Goal: Information Seeking & Learning: Learn about a topic

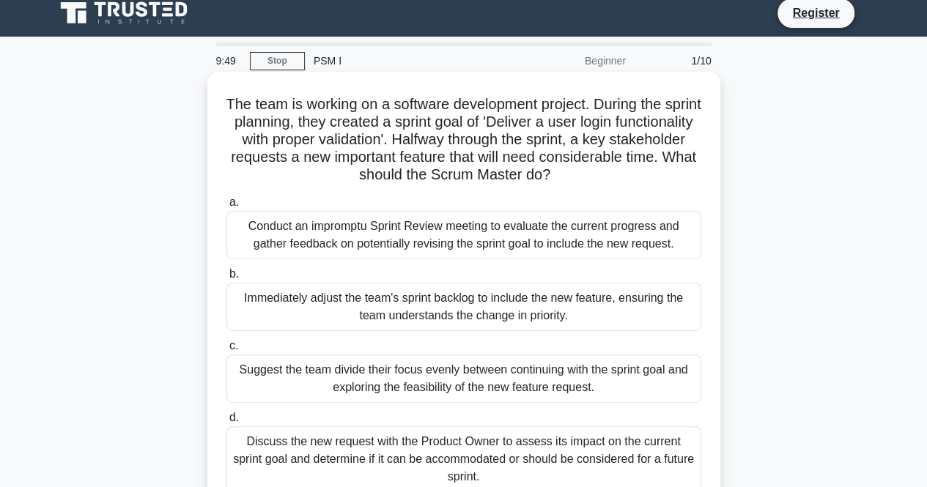
scroll to position [73, 0]
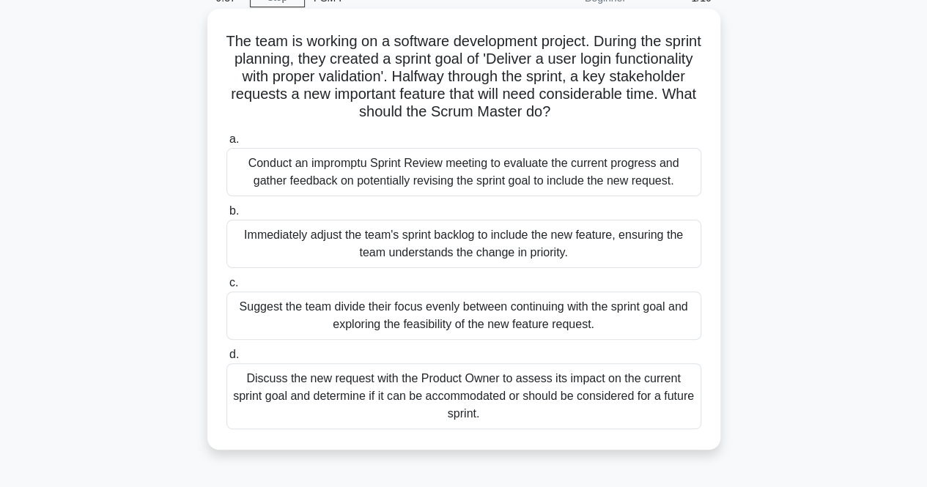
click at [513, 402] on div "Discuss the new request with the Product Owner to assess its impact on the curr…" at bounding box center [464, 397] width 475 height 66
click at [227, 360] on input "d. Discuss the new request with the Product Owner to assess its impact on the c…" at bounding box center [227, 355] width 0 height 10
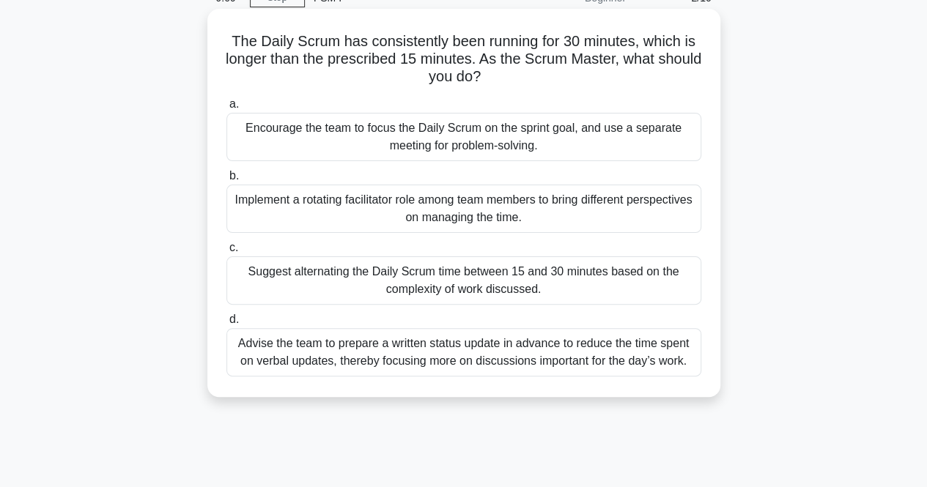
click at [598, 221] on div "Implement a rotating facilitator role among team members to bring different per…" at bounding box center [464, 209] width 475 height 48
click at [227, 181] on input "b. Implement a rotating facilitator role among team members to bring different …" at bounding box center [227, 177] width 0 height 10
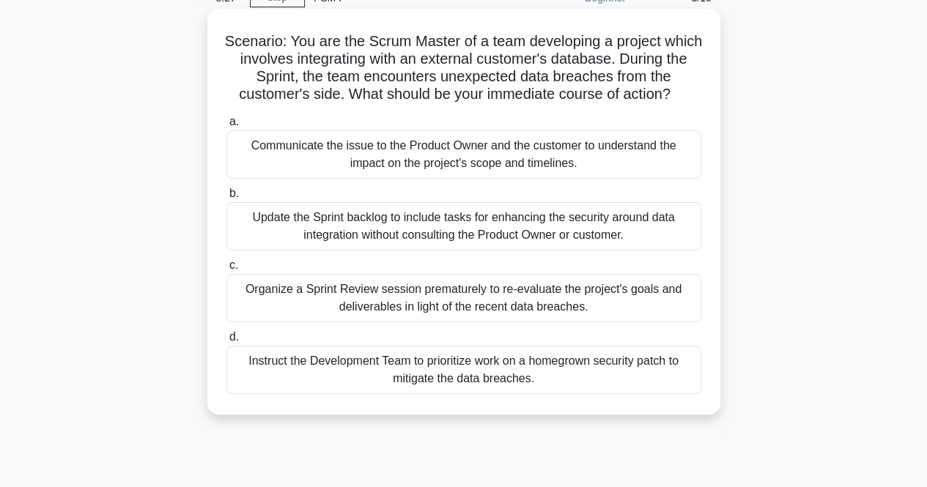
click at [650, 150] on div "Communicate the issue to the Product Owner and the customer to understand the i…" at bounding box center [464, 154] width 475 height 48
click at [227, 127] on input "a. Communicate the issue to the Product Owner and the customer to understand th…" at bounding box center [227, 122] width 0 height 10
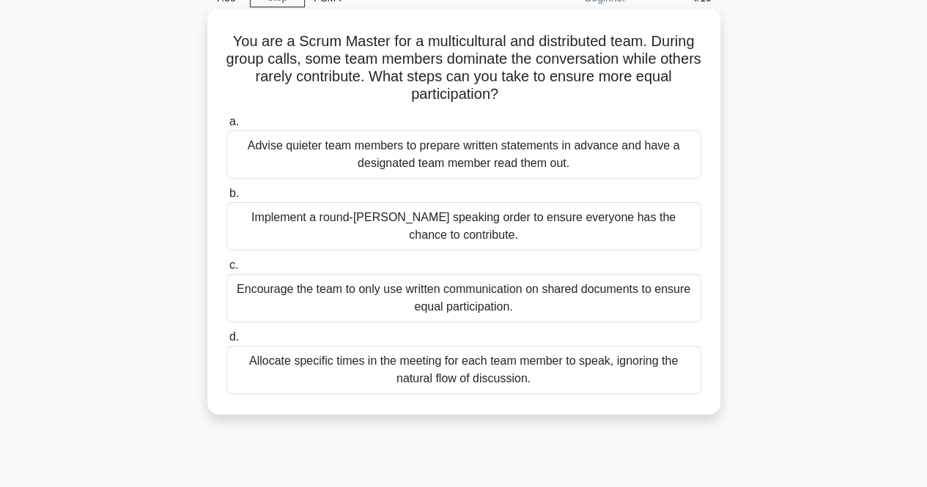
click at [636, 227] on div "Implement a round-robin speaking order to ensure everyone has the chance to con…" at bounding box center [464, 226] width 475 height 48
click at [227, 199] on input "b. Implement a round-robin speaking order to ensure everyone has the chance to …" at bounding box center [227, 194] width 0 height 10
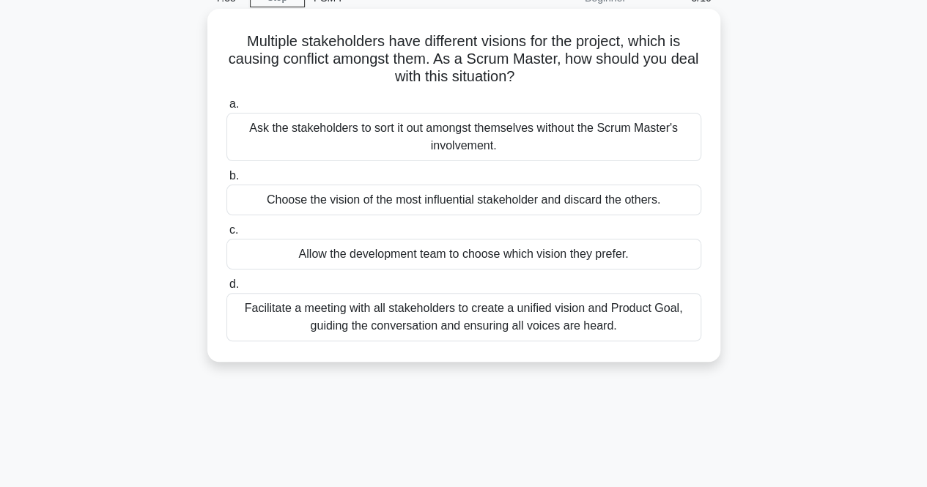
click at [644, 312] on div "Facilitate a meeting with all stakeholders to create a unified vision and Produ…" at bounding box center [464, 317] width 475 height 48
click at [227, 290] on input "d. Facilitate a meeting with all stakeholders to create a unified vision and Pr…" at bounding box center [227, 285] width 0 height 10
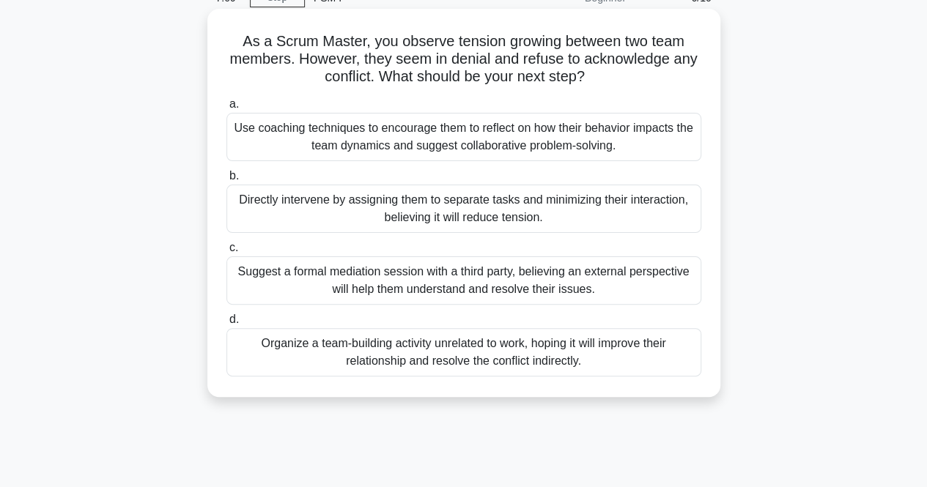
click at [553, 150] on div "Use coaching techniques to encourage them to reflect on how their behavior impa…" at bounding box center [464, 137] width 475 height 48
click at [227, 109] on input "a. Use coaching techniques to encourage them to reflect on how their behavior i…" at bounding box center [227, 105] width 0 height 10
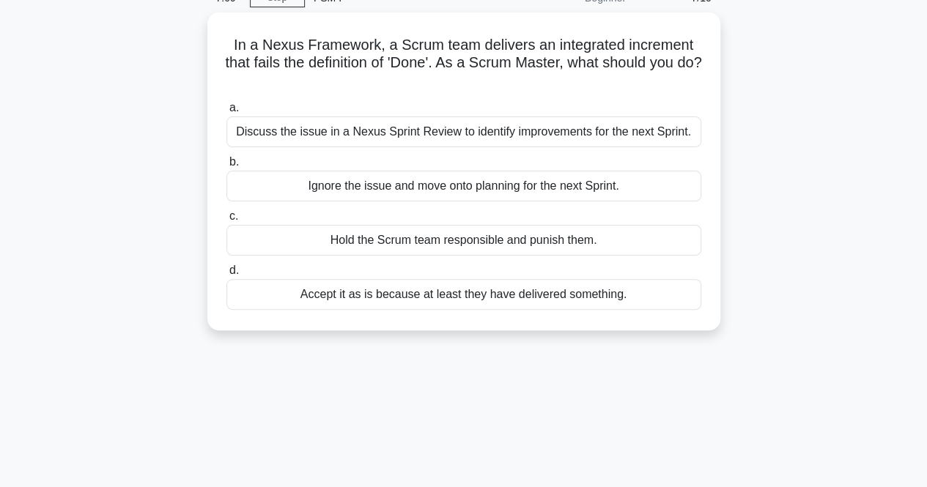
scroll to position [0, 0]
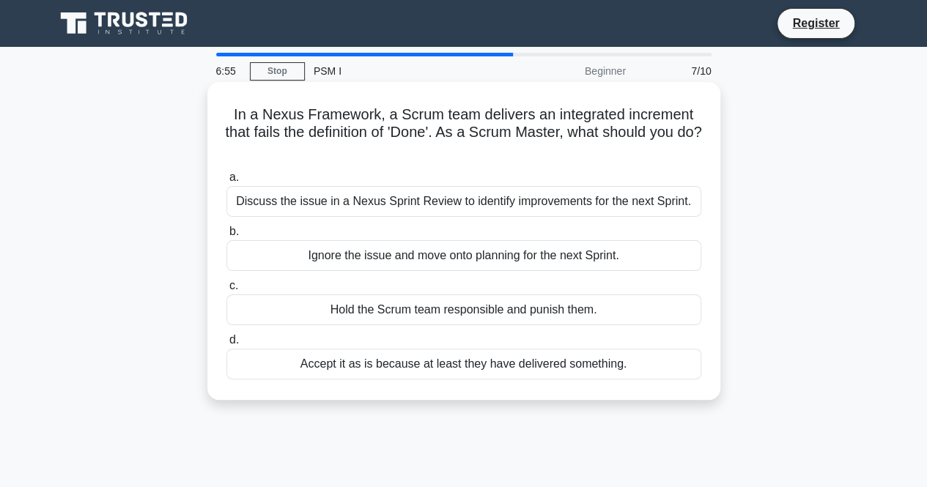
click at [622, 200] on div "Discuss the issue in a Nexus Sprint Review to identify improvements for the nex…" at bounding box center [464, 201] width 475 height 31
click at [227, 183] on input "a. Discuss the issue in a Nexus Sprint Review to identify improvements for the …" at bounding box center [227, 178] width 0 height 10
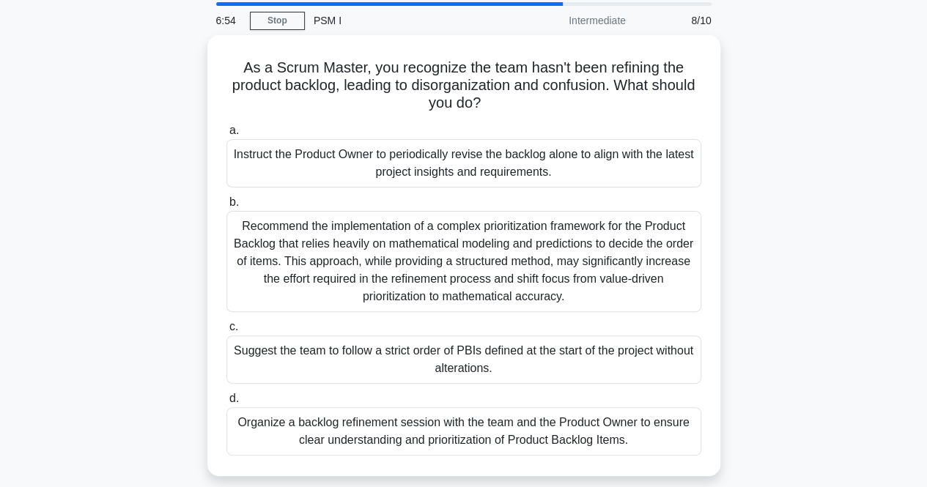
scroll to position [73, 0]
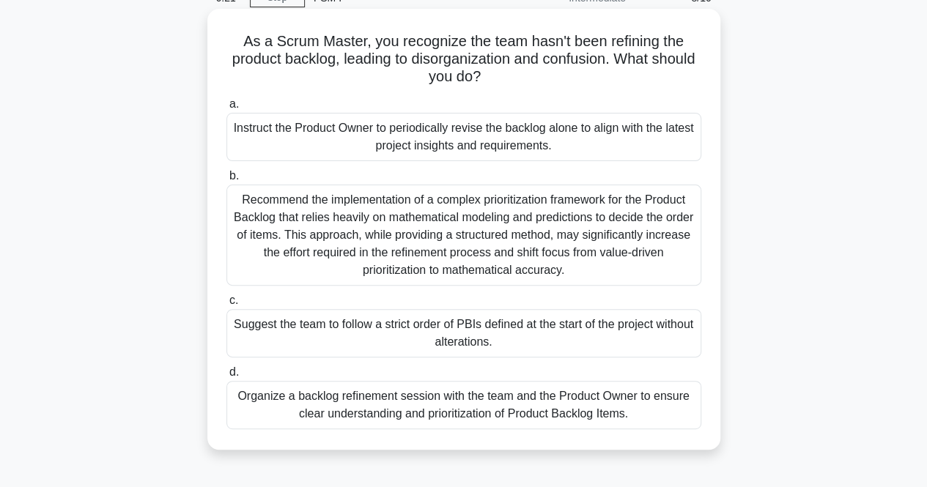
click at [518, 417] on div "Organize a backlog refinement session with the team and the Product Owner to en…" at bounding box center [464, 405] width 475 height 48
click at [227, 378] on input "d. Organize a backlog refinement session with the team and the Product Owner to…" at bounding box center [227, 373] width 0 height 10
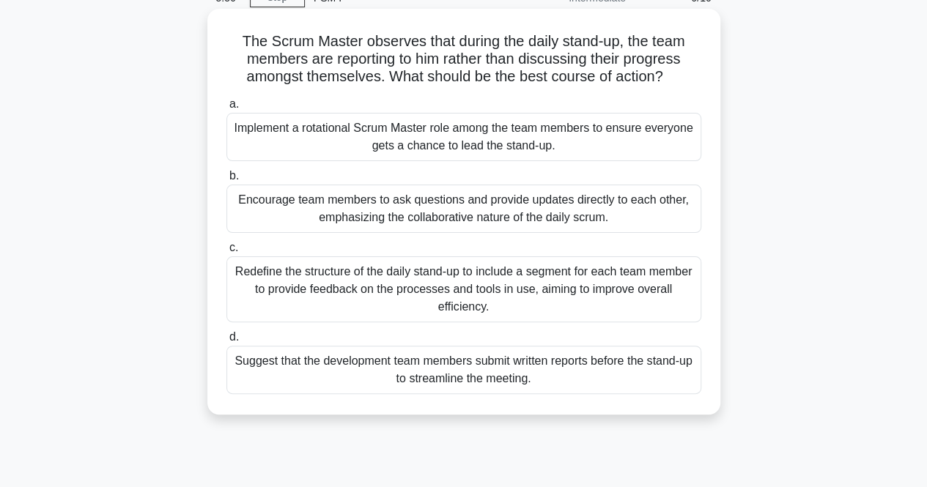
click at [652, 208] on div "Encourage team members to ask questions and provide updates directly to each ot…" at bounding box center [464, 209] width 475 height 48
click at [227, 181] on input "b. Encourage team members to ask questions and provide updates directly to each…" at bounding box center [227, 177] width 0 height 10
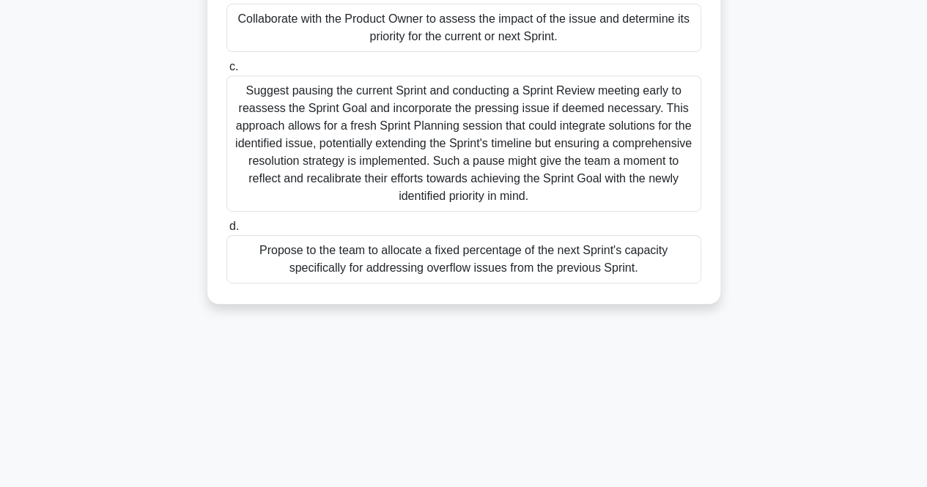
scroll to position [220, 0]
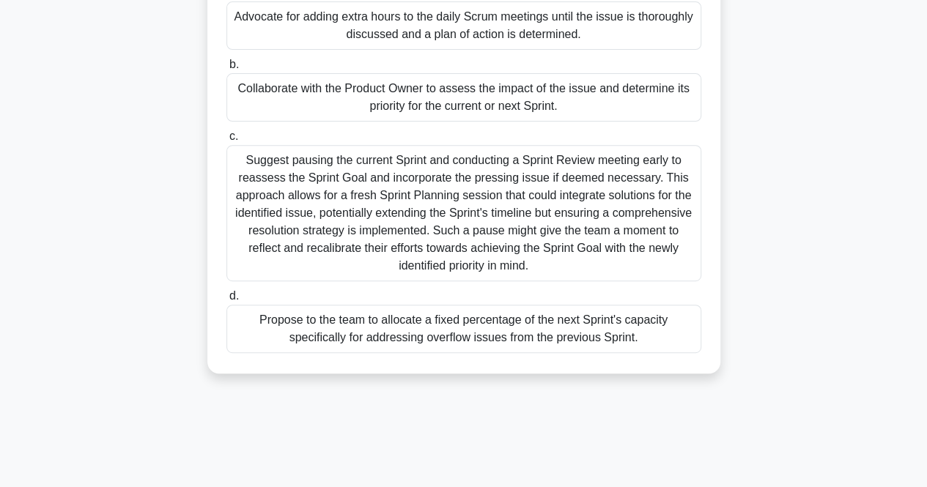
click at [628, 97] on div "Collaborate with the Product Owner to assess the impact of the issue and determ…" at bounding box center [464, 97] width 475 height 48
click at [227, 70] on input "b. Collaborate with the Product Owner to assess the impact of the issue and det…" at bounding box center [227, 65] width 0 height 10
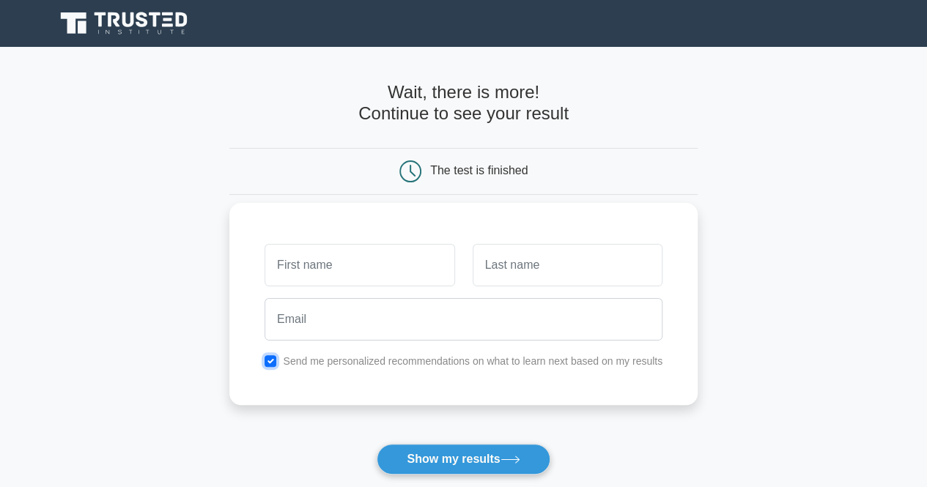
click at [274, 364] on input "checkbox" at bounding box center [271, 362] width 12 height 12
checkbox input "false"
click at [325, 269] on input "text" at bounding box center [360, 265] width 190 height 43
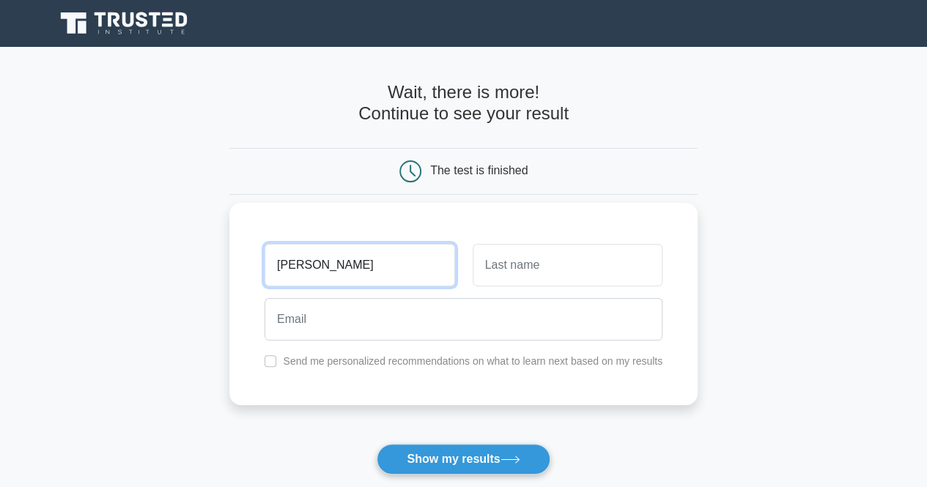
type input "Ana"
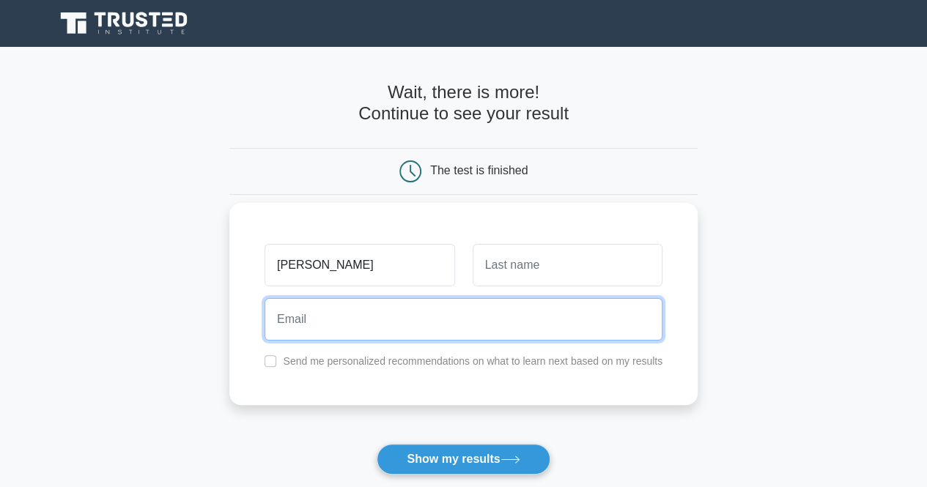
click at [303, 320] on input "email" at bounding box center [464, 319] width 398 height 43
type input "randomshittandem@yopmail.com"
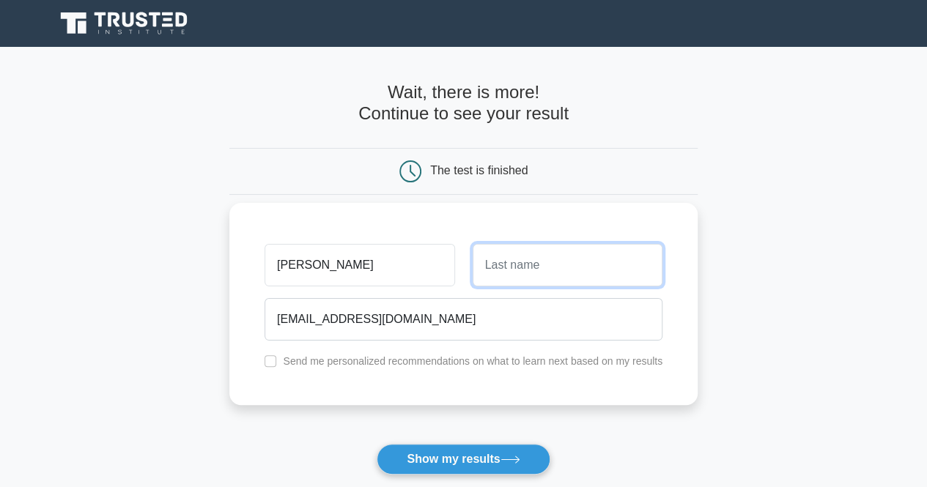
click at [536, 265] on input "text" at bounding box center [568, 265] width 190 height 43
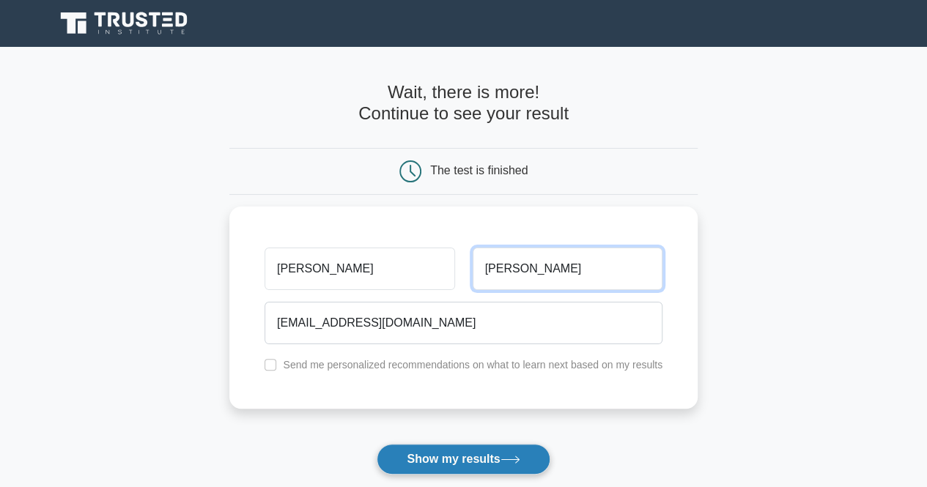
type input "Lina"
click at [467, 451] on button "Show my results" at bounding box center [463, 459] width 173 height 31
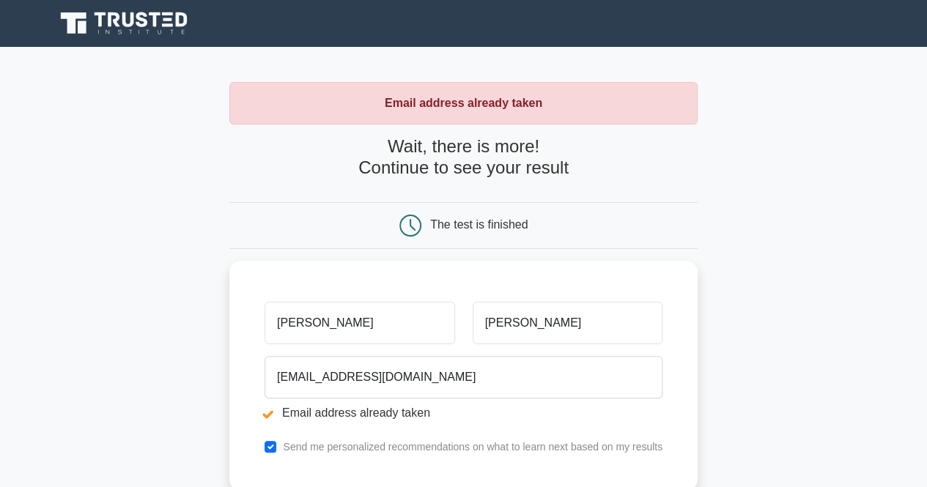
scroll to position [73, 0]
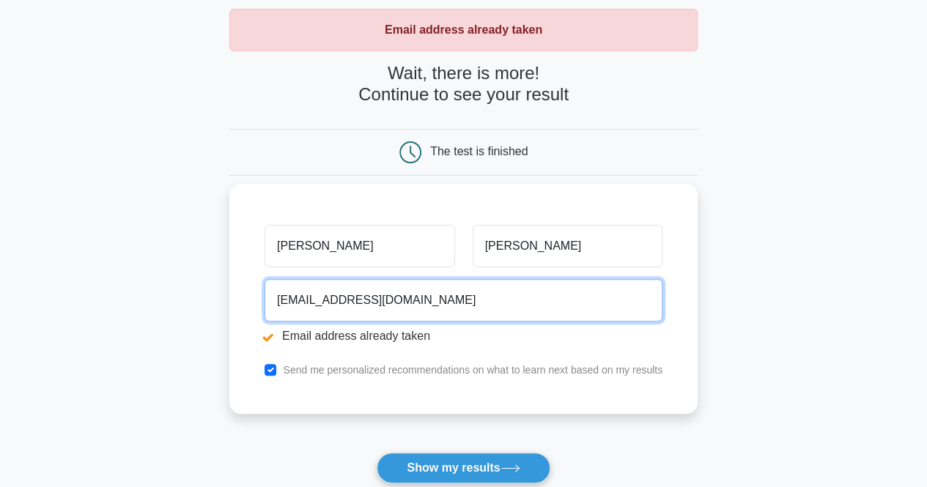
click at [378, 300] on input "randomshittandem@yopmail.com" at bounding box center [464, 300] width 398 height 43
type input "randomshittandem1@yopmail.com"
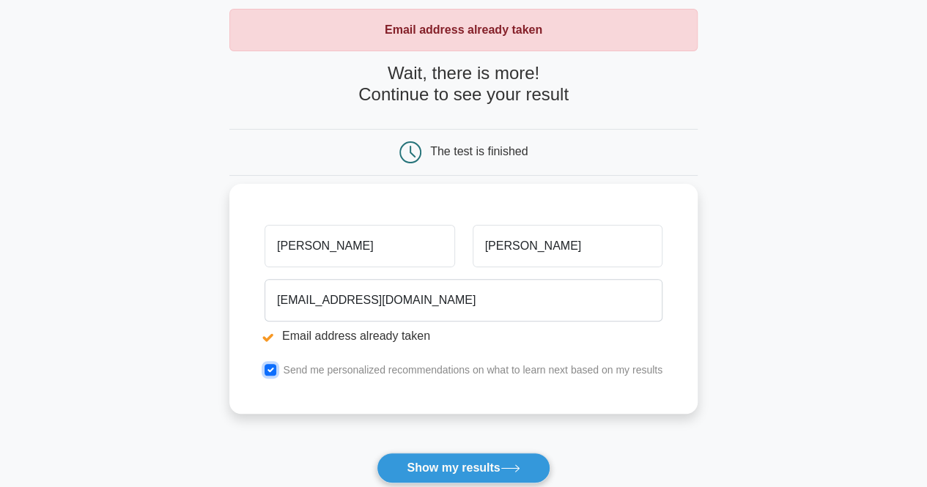
click at [274, 367] on input "checkbox" at bounding box center [271, 370] width 12 height 12
checkbox input "false"
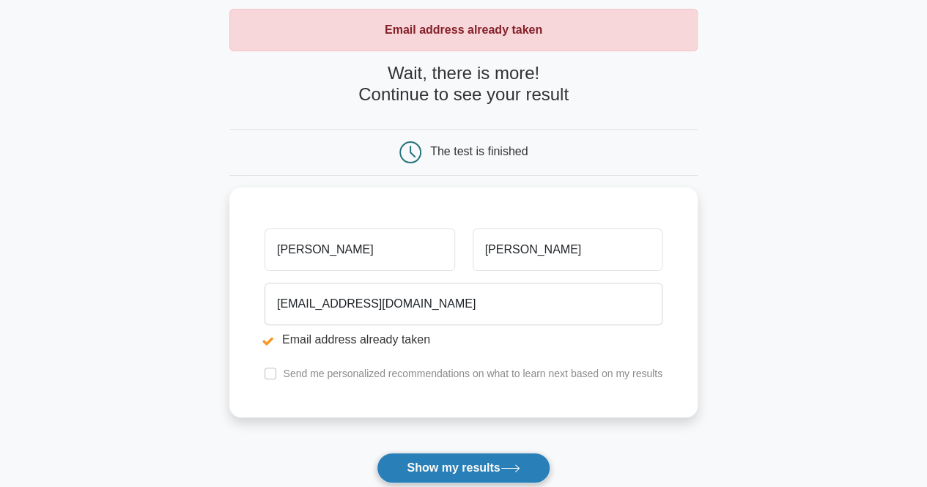
click at [417, 470] on button "Show my results" at bounding box center [463, 468] width 173 height 31
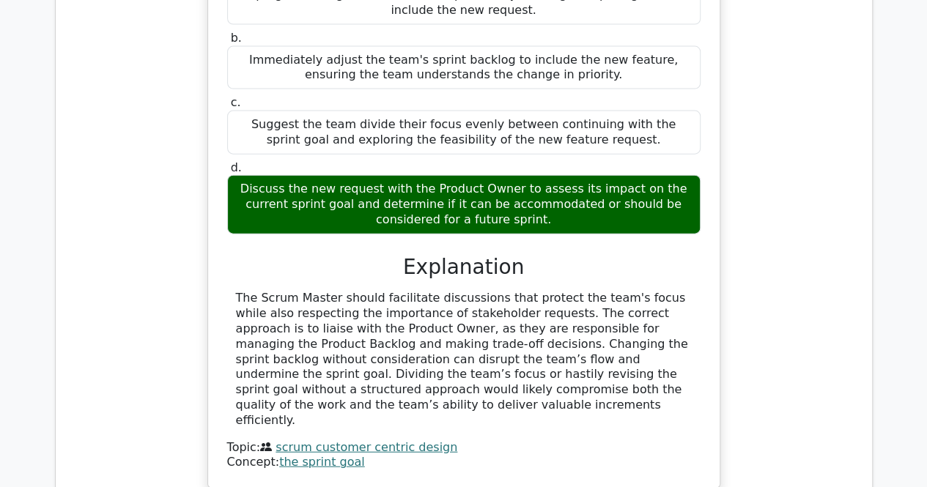
scroll to position [1833, 0]
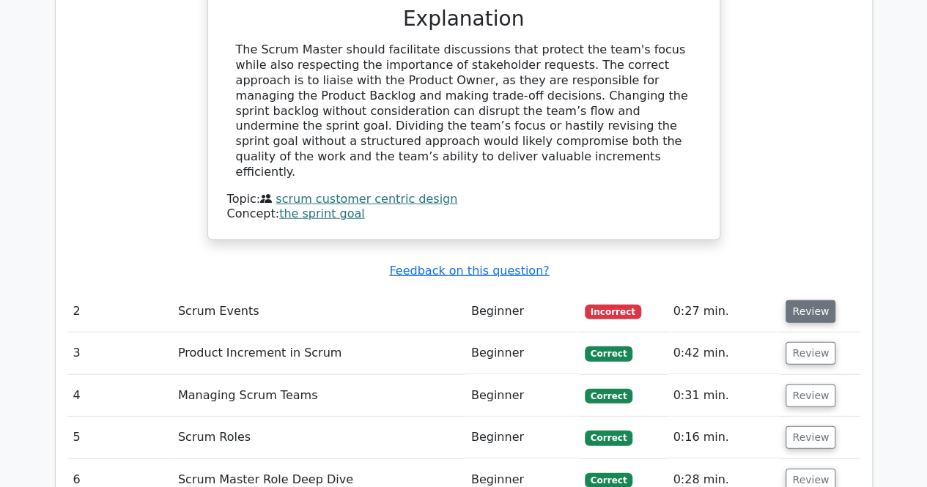
click at [788, 301] on button "Review" at bounding box center [811, 312] width 50 height 23
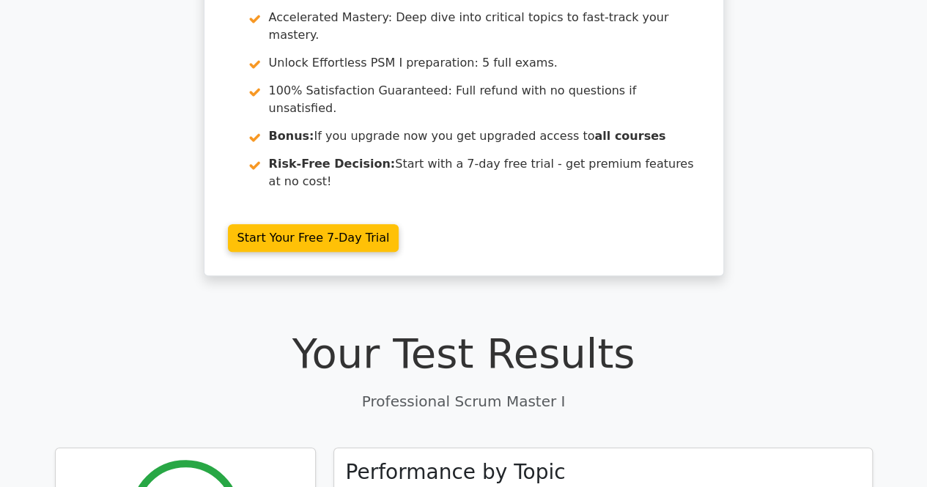
scroll to position [0, 0]
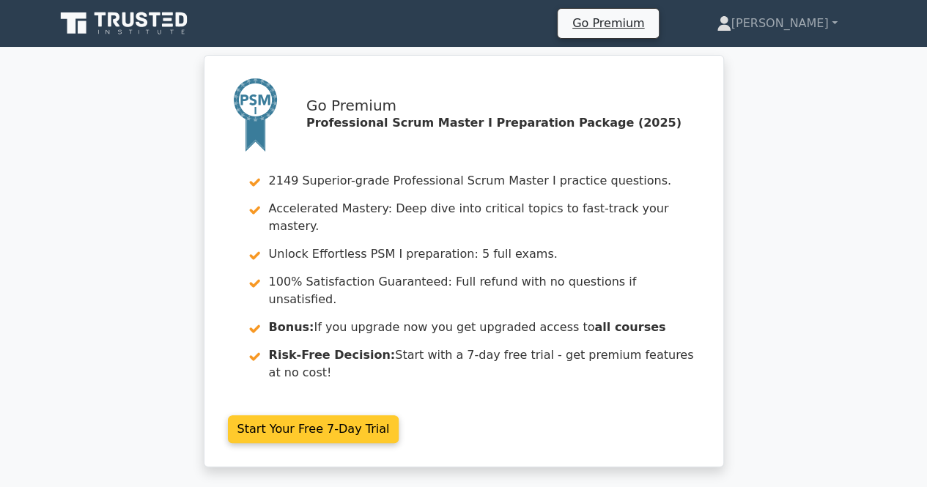
click at [334, 416] on link "Start Your Free 7-Day Trial" at bounding box center [314, 430] width 172 height 28
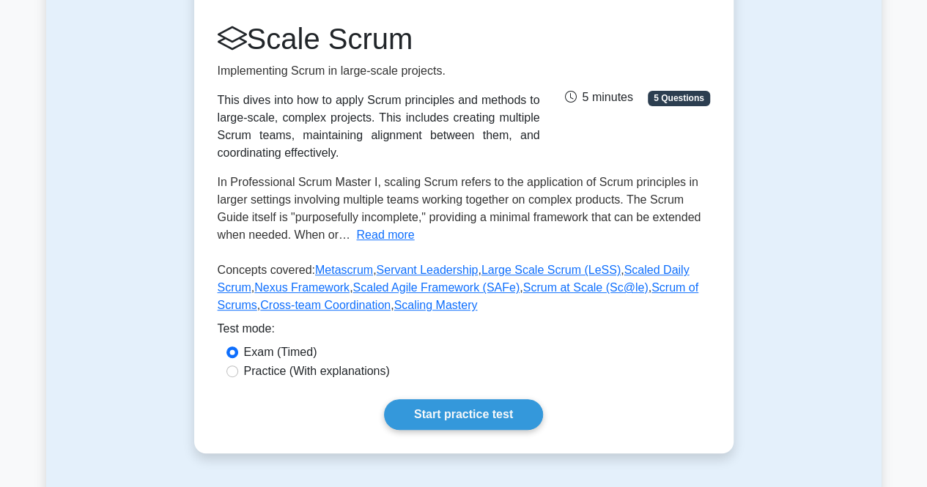
scroll to position [220, 0]
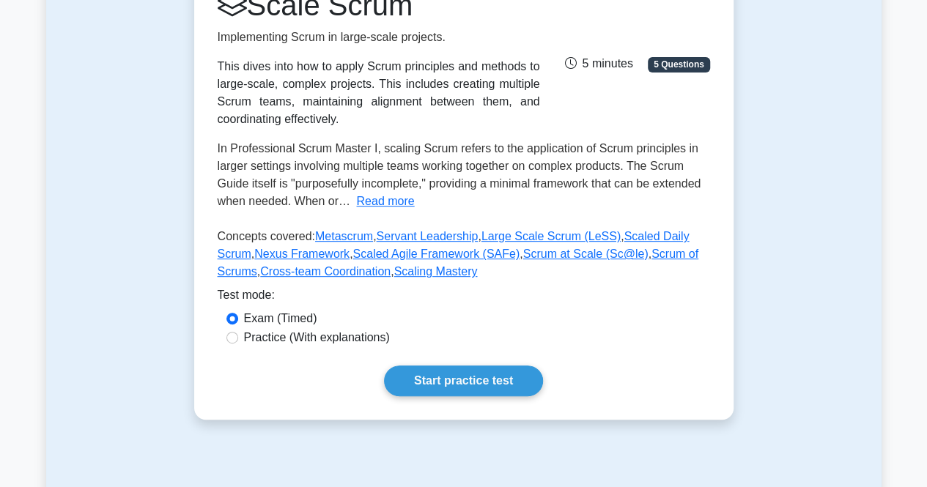
click at [295, 341] on label "Practice (With explanations)" at bounding box center [317, 338] width 146 height 18
click at [238, 341] on input "Practice (With explanations)" at bounding box center [233, 338] width 12 height 12
radio input "true"
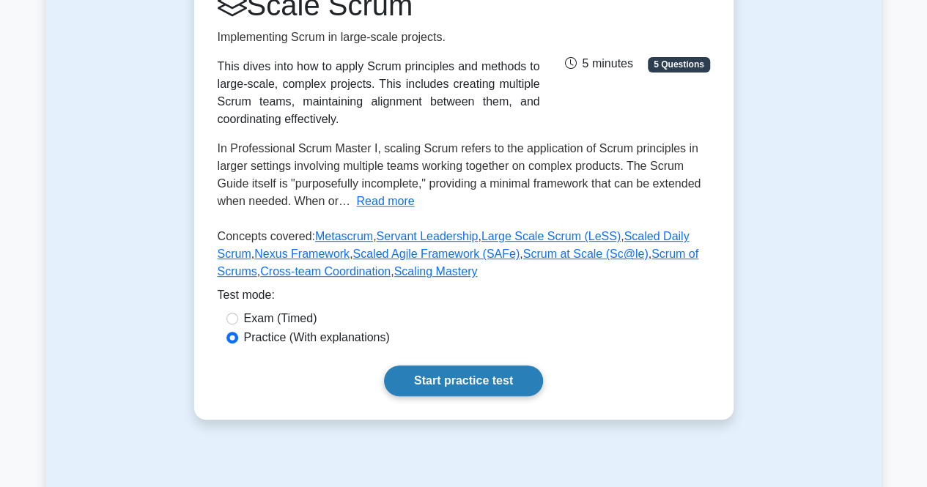
click at [475, 380] on link "Start practice test" at bounding box center [463, 381] width 159 height 31
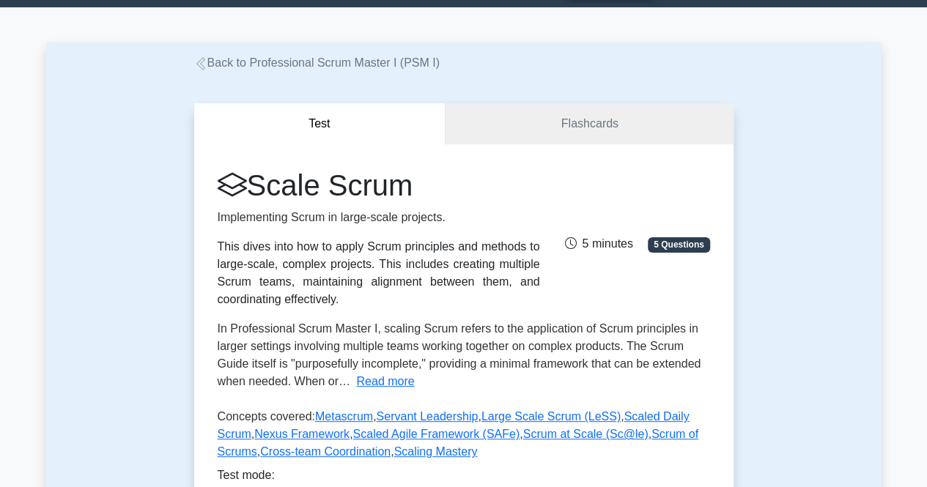
scroll to position [73, 0]
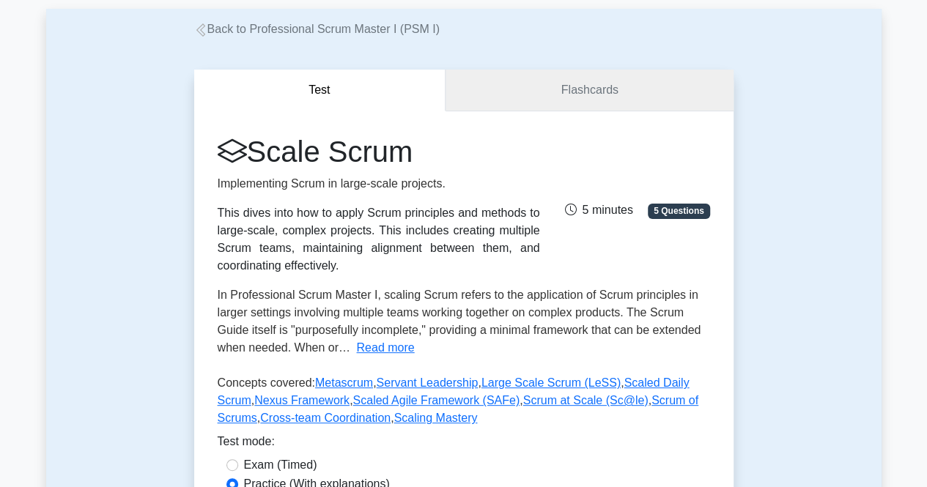
click at [538, 100] on link "Flashcards" at bounding box center [589, 91] width 287 height 42
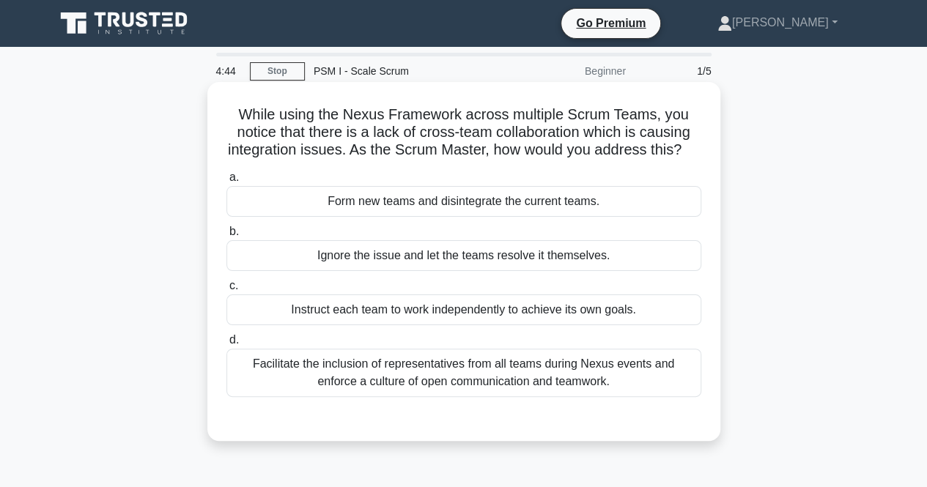
click at [386, 391] on div "Facilitate the inclusion of representatives from all teams during Nexus events …" at bounding box center [464, 373] width 475 height 48
click at [227, 345] on input "d. Facilitate the inclusion of representatives from all teams during Nexus even…" at bounding box center [227, 341] width 0 height 10
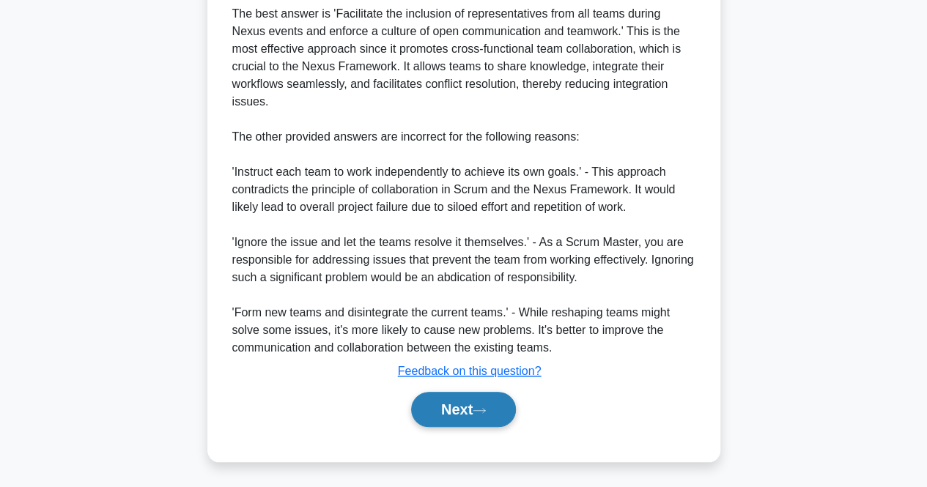
click at [422, 402] on button "Next" at bounding box center [463, 409] width 105 height 35
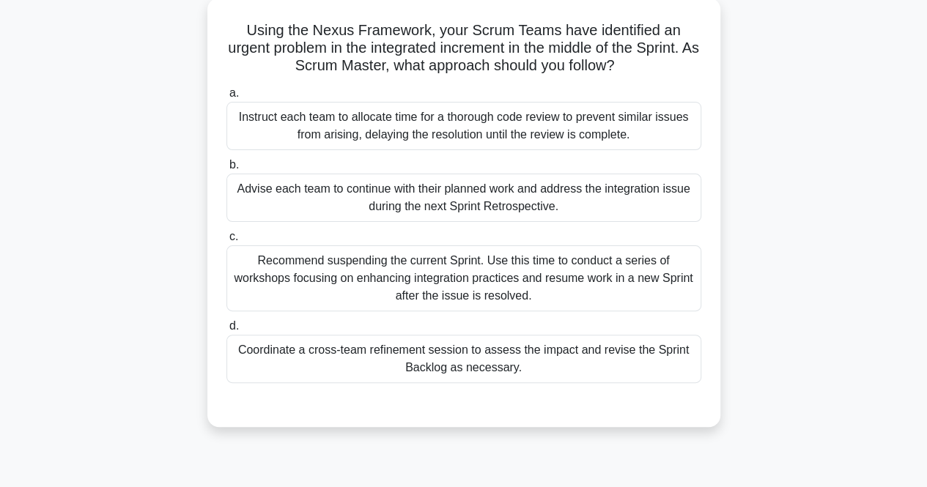
scroll to position [158, 0]
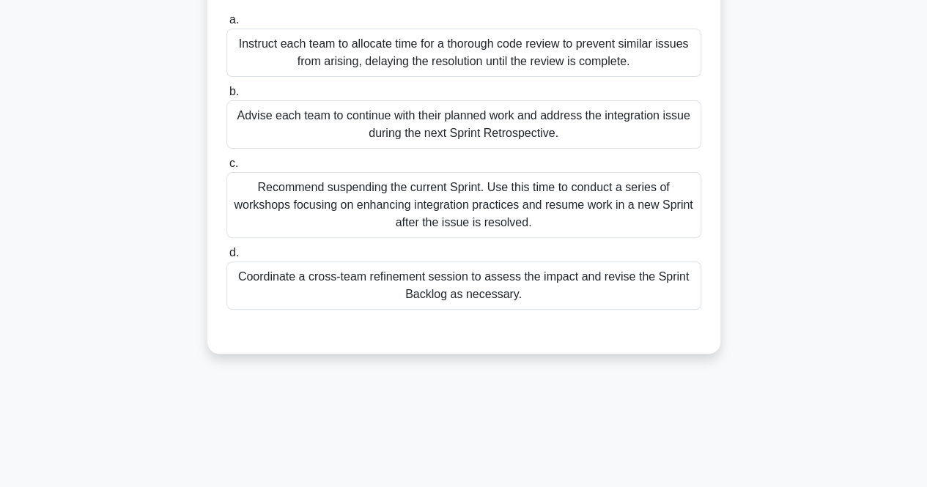
click at [395, 286] on div "Coordinate a cross-team refinement session to assess the impact and revise the …" at bounding box center [464, 286] width 475 height 48
click at [227, 258] on input "d. Coordinate a cross-team refinement session to assess the impact and revise t…" at bounding box center [227, 254] width 0 height 10
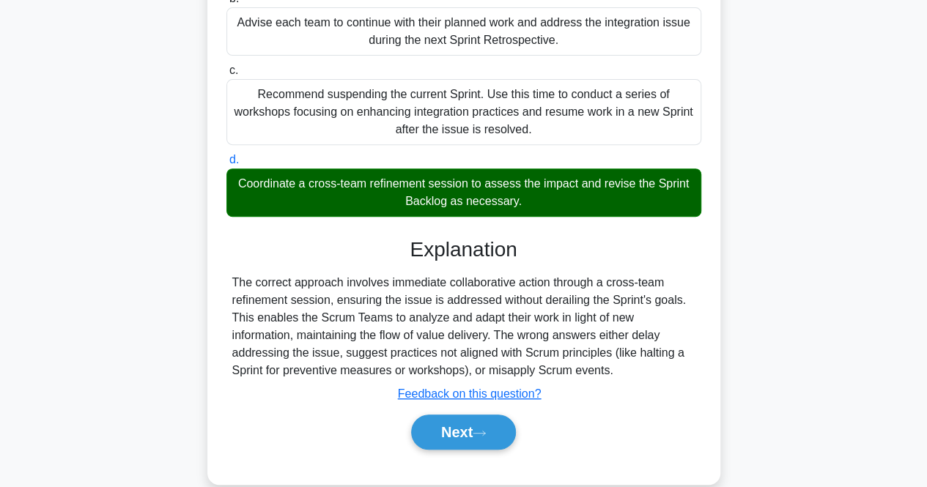
scroll to position [304, 0]
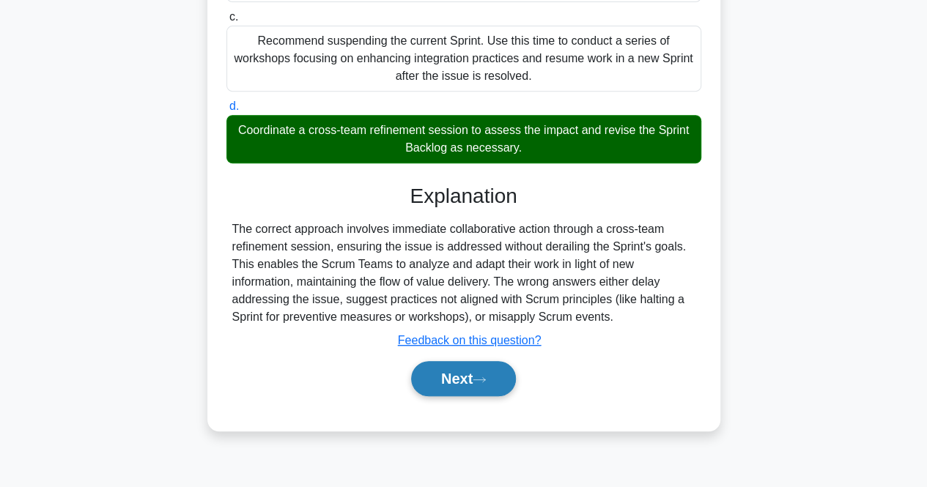
click at [441, 365] on button "Next" at bounding box center [463, 378] width 105 height 35
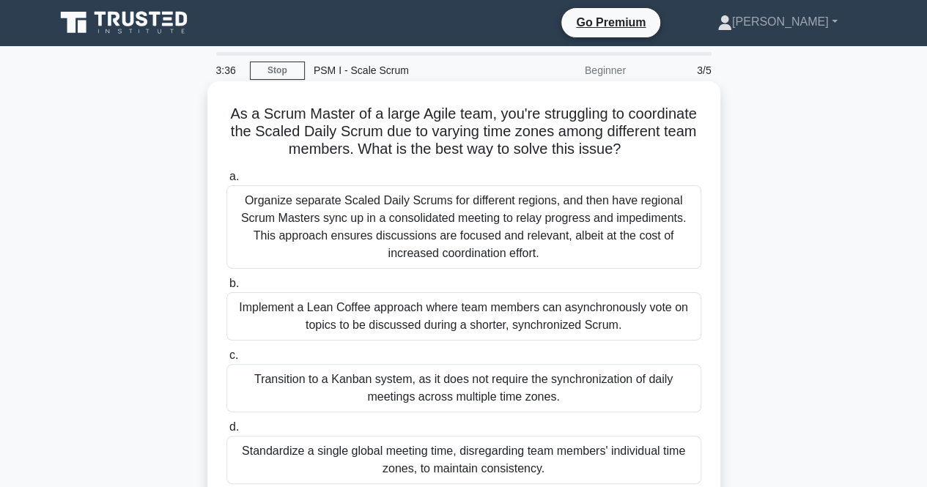
scroll to position [73, 0]
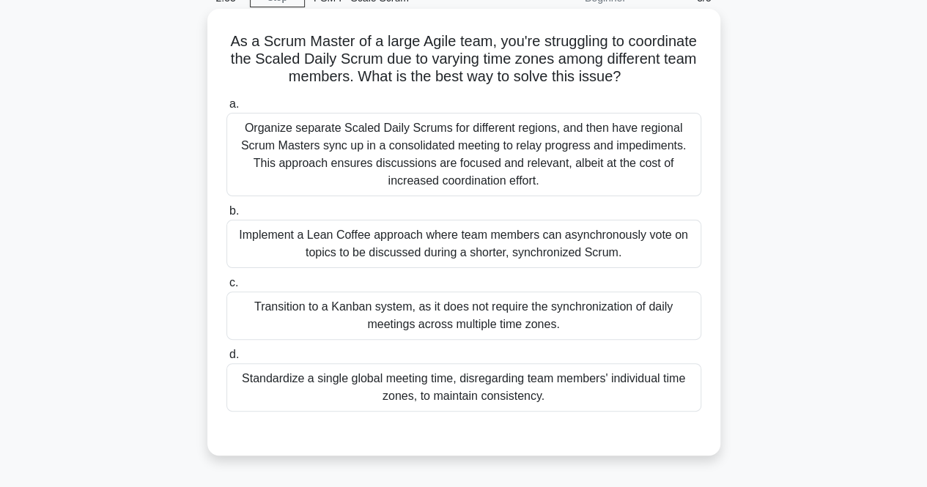
click at [641, 238] on div "Implement a Lean Coffee approach where team members can asynchronously vote on …" at bounding box center [464, 244] width 475 height 48
click at [227, 216] on input "b. Implement a Lean Coffee approach where team members can asynchronously vote …" at bounding box center [227, 212] width 0 height 10
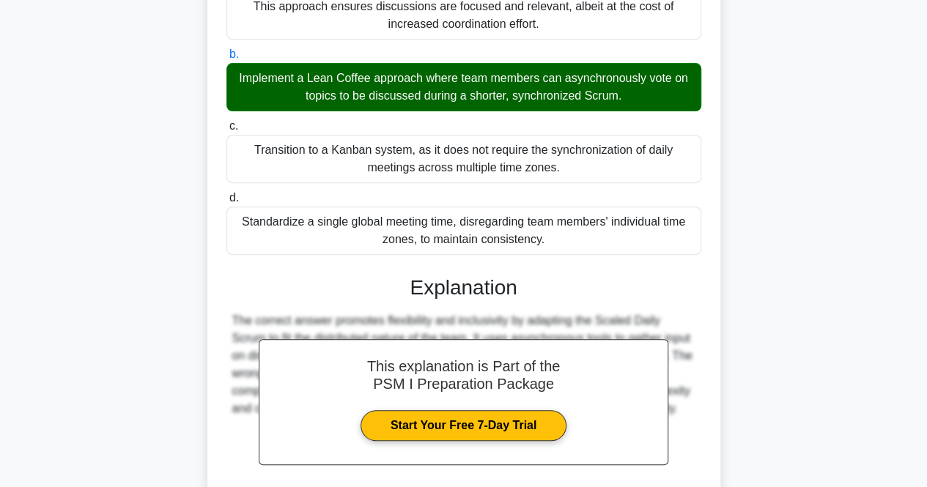
scroll to position [361, 0]
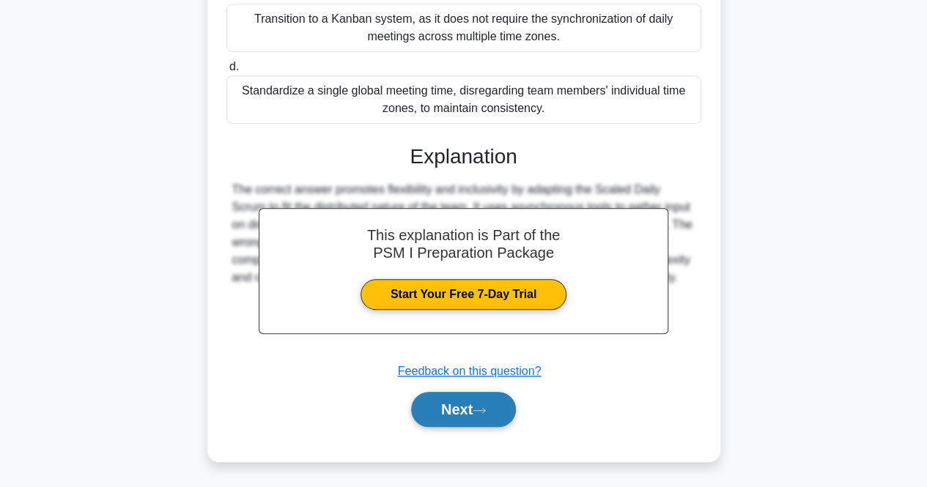
click at [471, 418] on button "Next" at bounding box center [463, 409] width 105 height 35
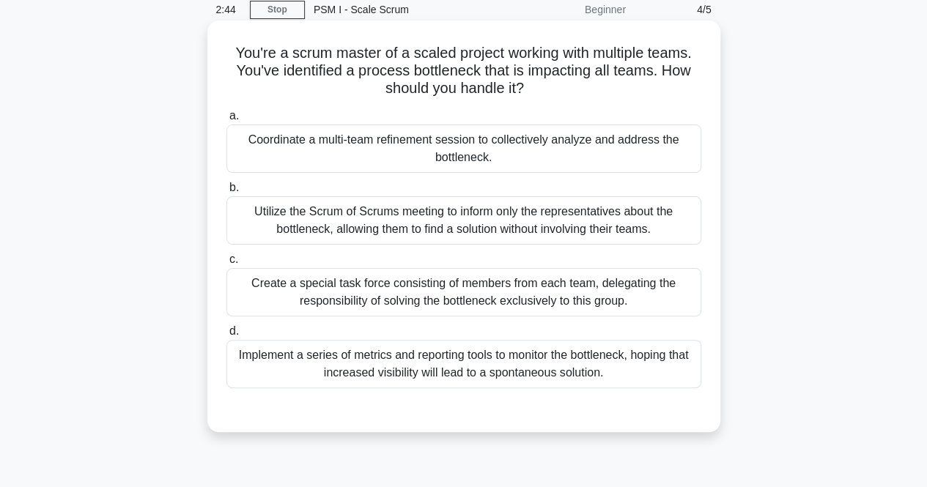
scroll to position [84, 0]
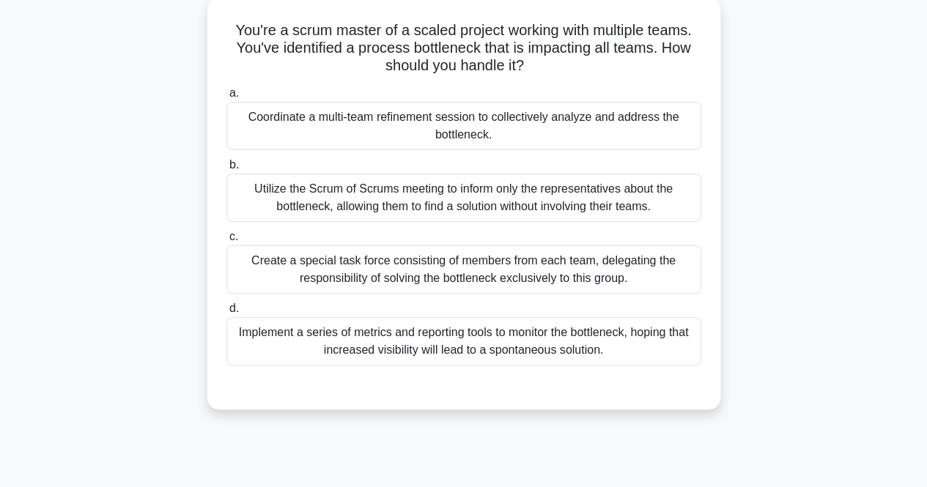
click at [523, 142] on div "Coordinate a multi-team refinement session to collectively analyze and address …" at bounding box center [464, 126] width 475 height 48
click at [227, 98] on input "a. Coordinate a multi-team refinement session to collectively analyze and addre…" at bounding box center [227, 94] width 0 height 10
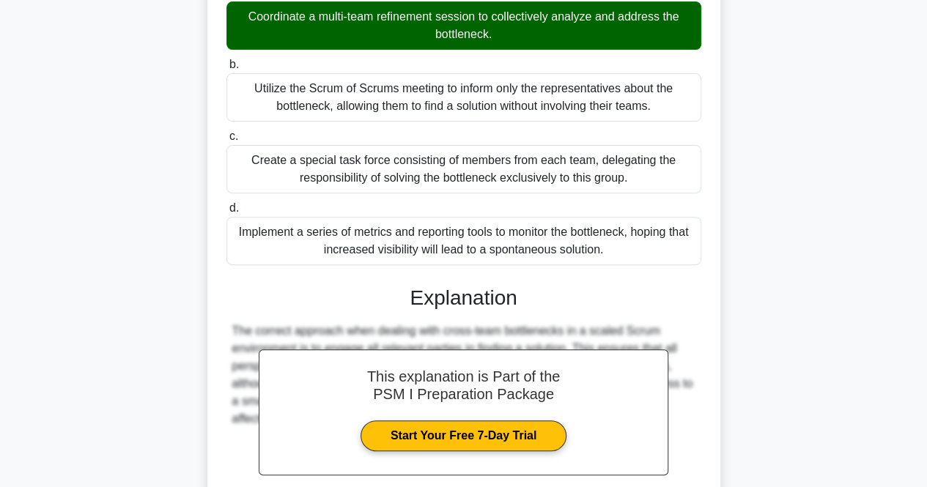
scroll to position [326, 0]
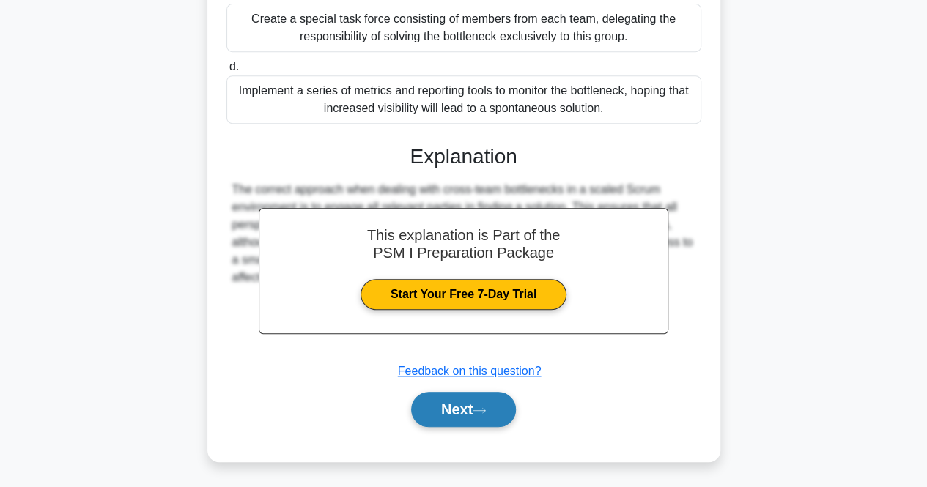
click at [475, 409] on button "Next" at bounding box center [463, 409] width 105 height 35
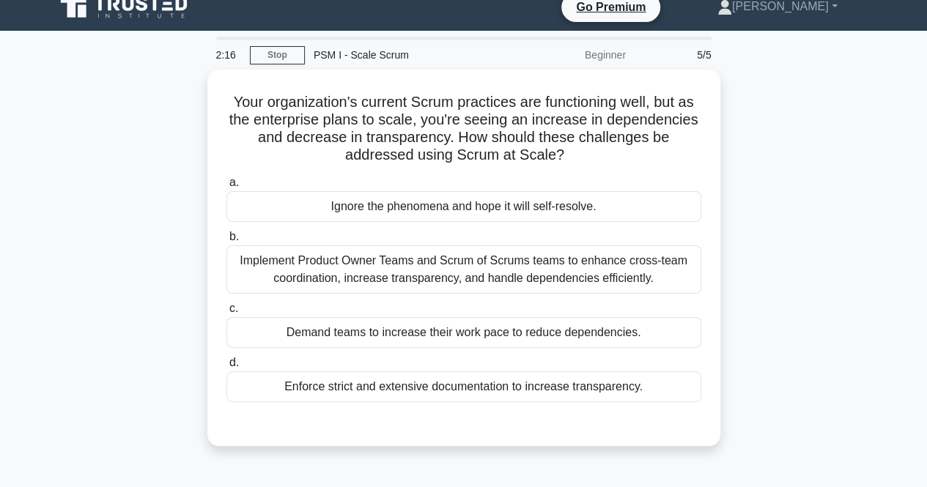
scroll to position [11, 0]
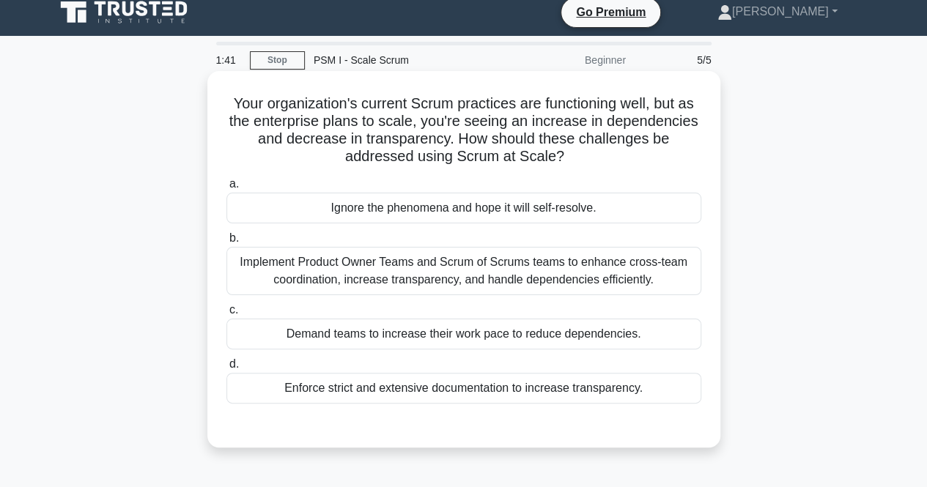
click at [610, 284] on div "Implement Product Owner Teams and Scrum of Scrums teams to enhance cross-team c…" at bounding box center [464, 271] width 475 height 48
click at [227, 243] on input "b. Implement Product Owner Teams and Scrum of Scrums teams to enhance cross-tea…" at bounding box center [227, 239] width 0 height 10
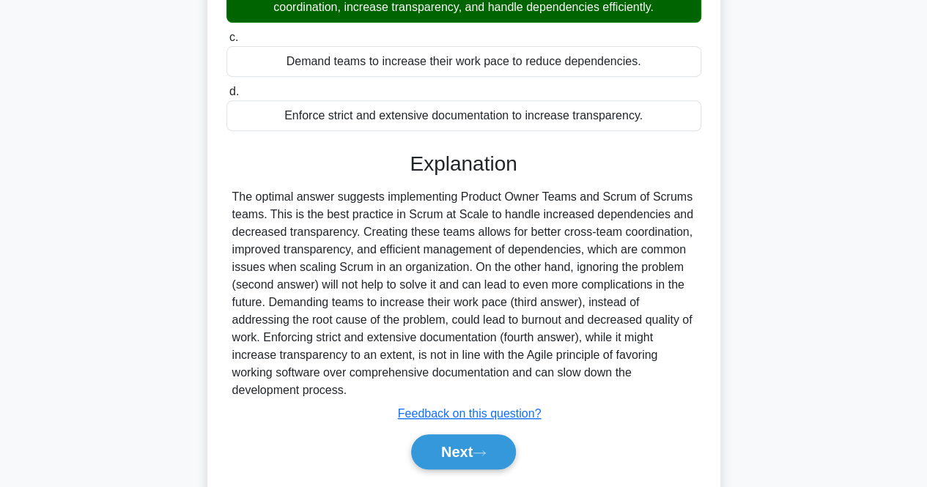
scroll to position [326, 0]
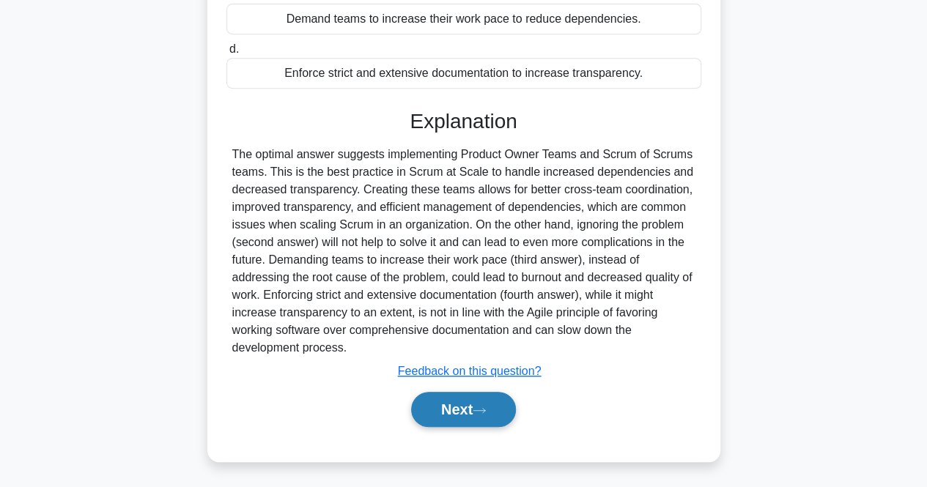
click at [477, 420] on button "Next" at bounding box center [463, 409] width 105 height 35
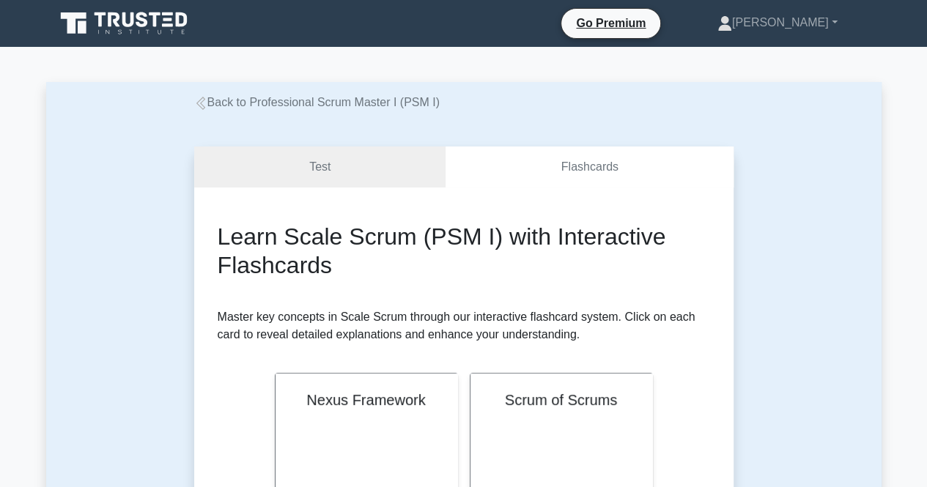
scroll to position [147, 0]
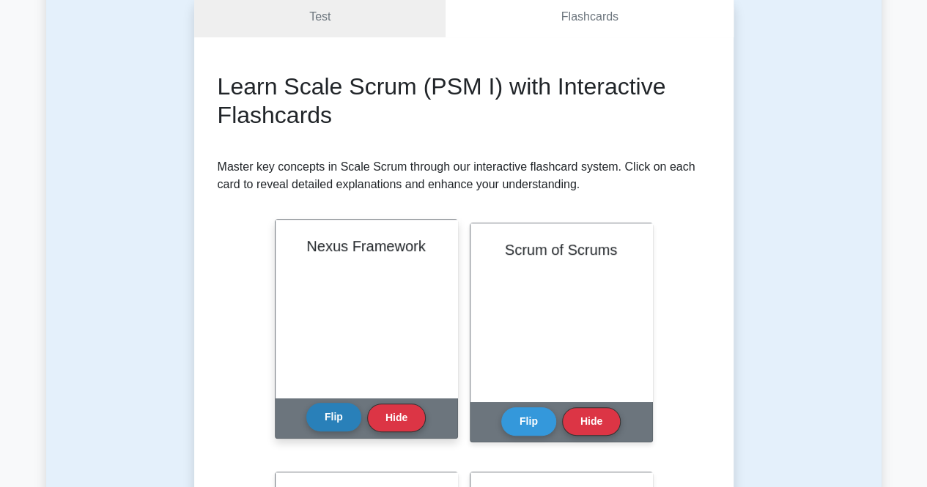
click at [346, 414] on button "Flip" at bounding box center [333, 417] width 55 height 29
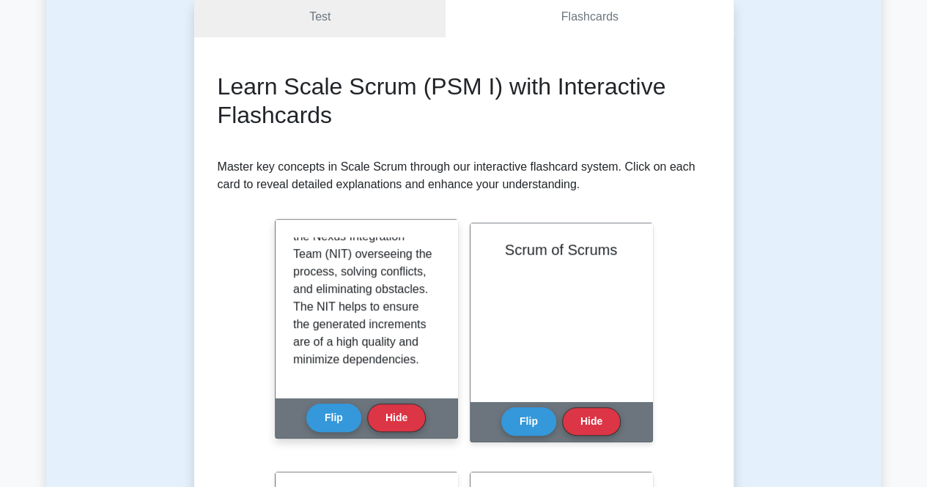
scroll to position [220, 0]
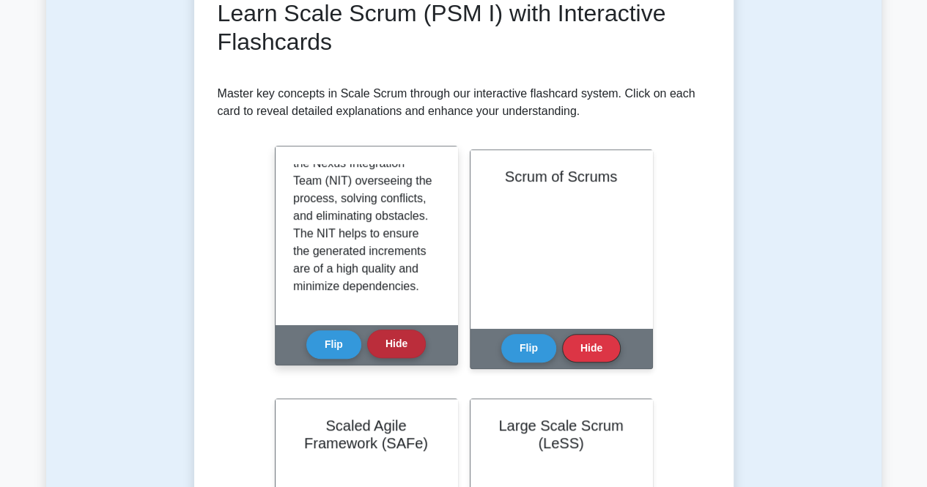
click at [386, 348] on button "Hide" at bounding box center [396, 344] width 59 height 29
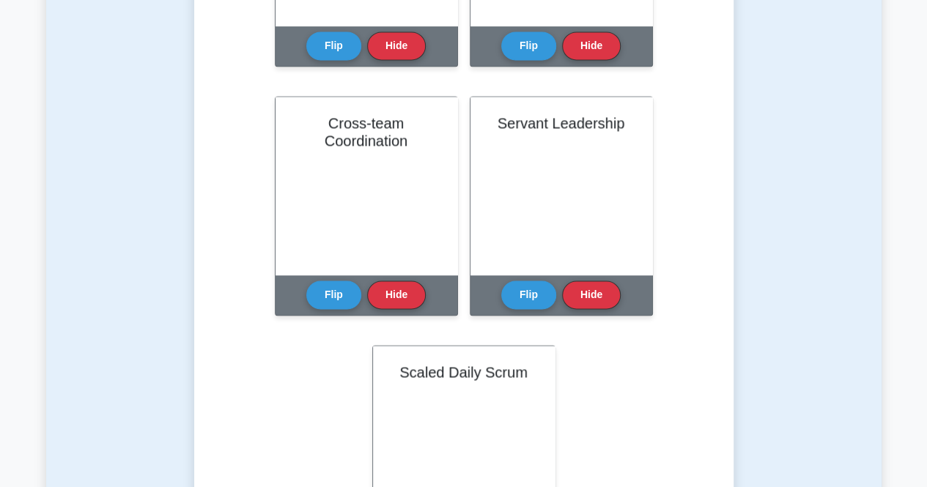
scroll to position [1026, 0]
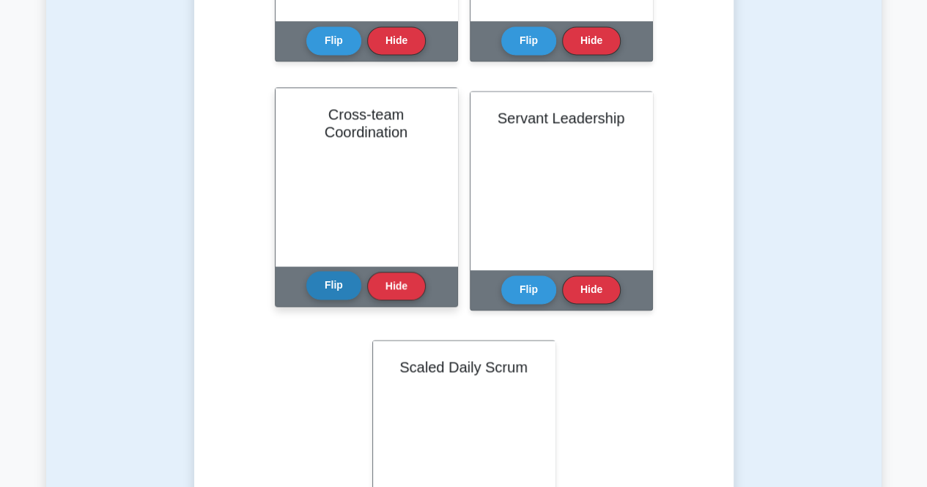
click at [343, 297] on button "Flip" at bounding box center [333, 285] width 55 height 29
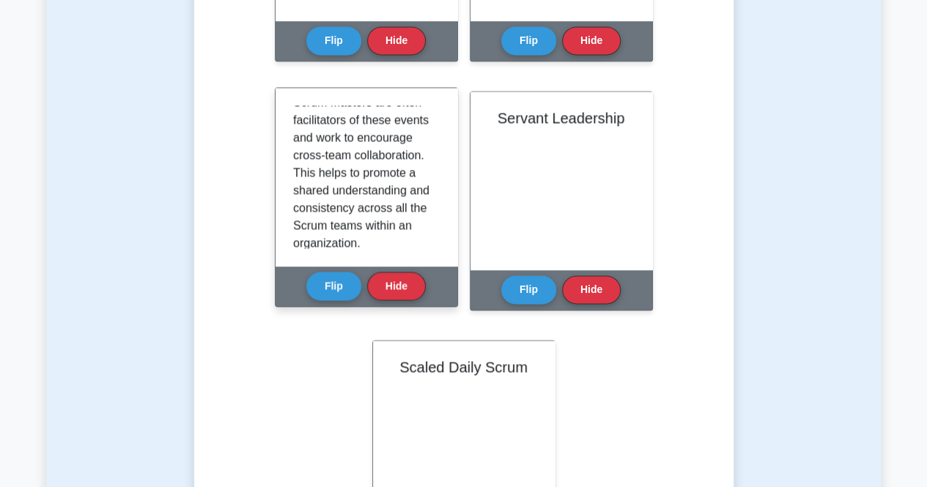
scroll to position [307, 0]
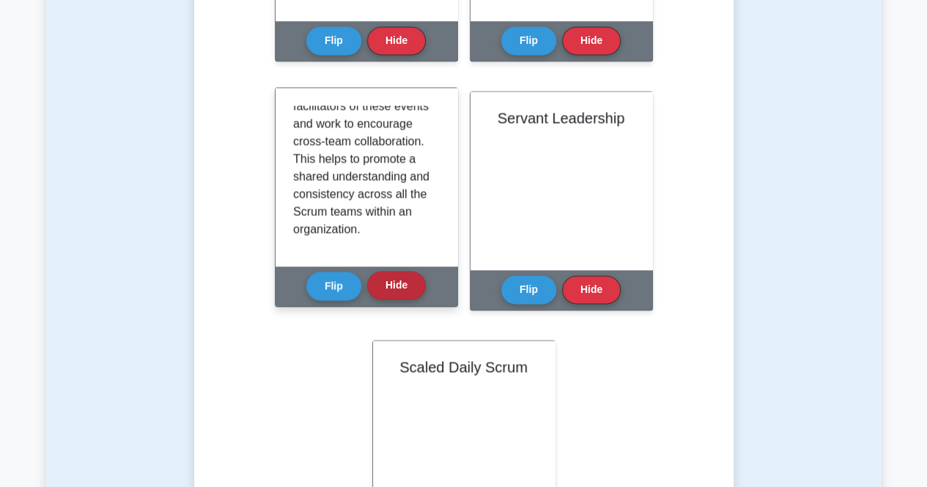
click at [390, 290] on button "Hide" at bounding box center [396, 285] width 59 height 29
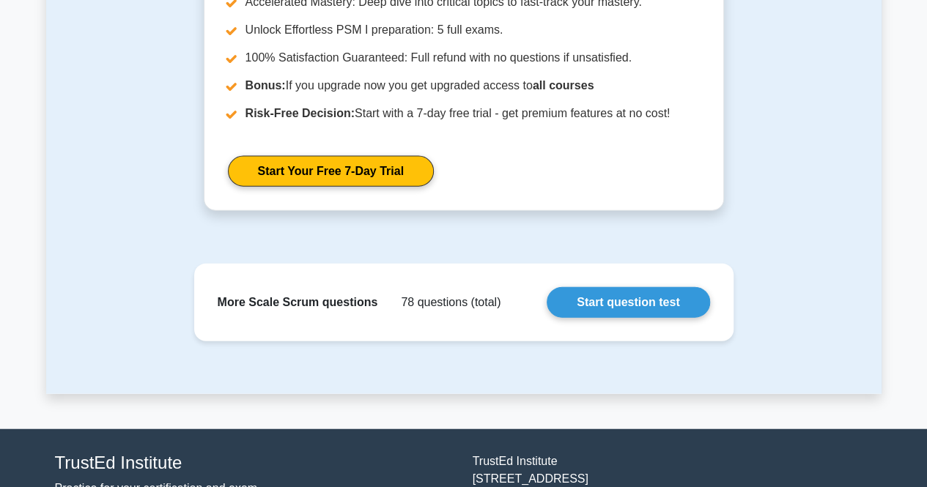
scroll to position [1613, 0]
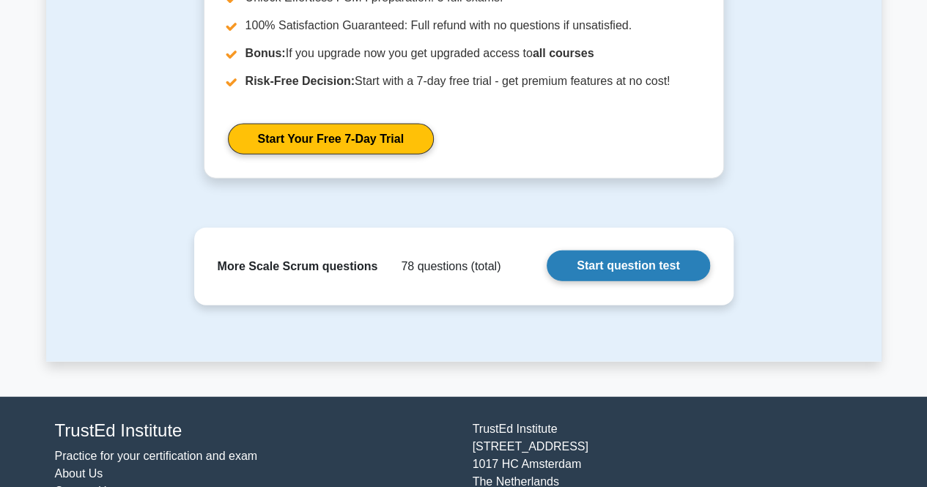
click at [581, 258] on link "Start question test" at bounding box center [628, 266] width 163 height 31
